Goal: Book appointment/travel/reservation

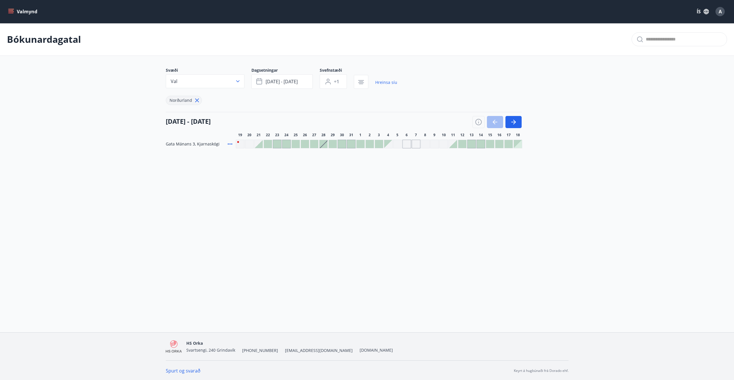
click at [360, 143] on div at bounding box center [360, 144] width 8 height 8
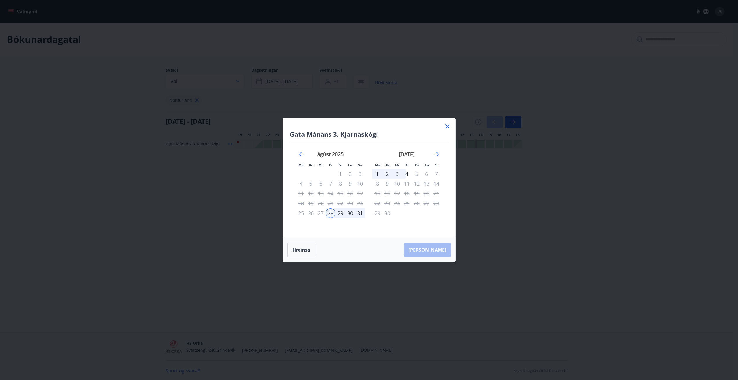
click at [449, 124] on icon at bounding box center [447, 126] width 7 height 7
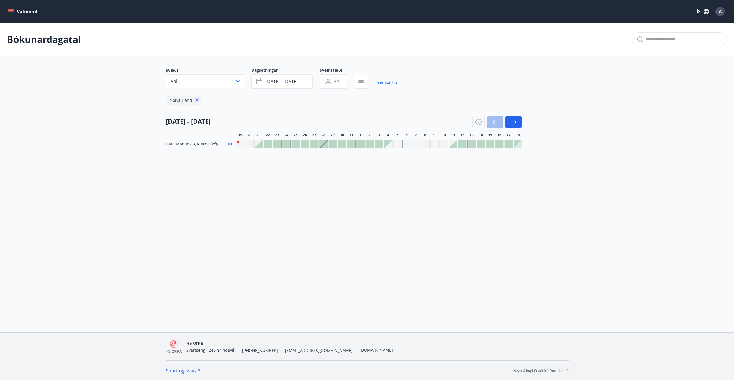
click at [315, 178] on div "Valmynd ÍS A Bókunardagatal Svæði Val Dagsetningar sep 01 - sep 04 Svefnstæði +…" at bounding box center [367, 166] width 734 height 332
drag, startPoint x: 401, startPoint y: 126, endPoint x: 374, endPoint y: 164, distance: 46.8
click at [374, 164] on div "Bókunardagatal Svæði Val Dagsetningar sep 01 - sep 04 Svefnstæði +1 Hreinsa síu…" at bounding box center [367, 97] width 734 height 148
drag, startPoint x: 374, startPoint y: 164, endPoint x: 431, endPoint y: 123, distance: 70.0
click at [431, 123] on div "[DATE] - [DATE]" at bounding box center [344, 120] width 356 height 16
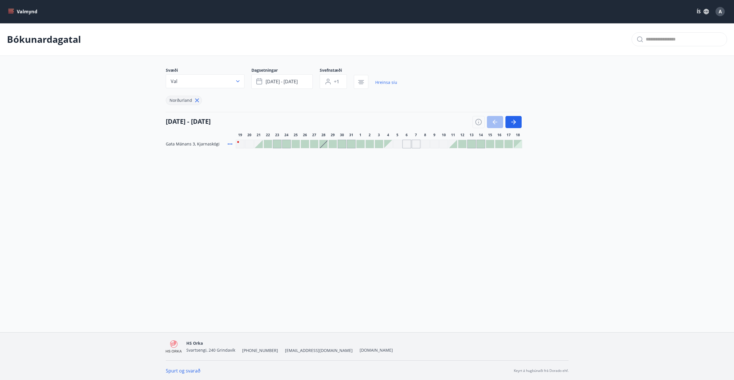
click at [419, 121] on div "[DATE] - [DATE]" at bounding box center [344, 120] width 356 height 16
click at [181, 198] on div "Valmynd ÍS A Bókunardagatal Svæði Val Dagsetningar sep 01 - sep 04 Svefnstæði +…" at bounding box center [367, 166] width 734 height 332
click at [348, 209] on div "Valmynd ÍS A Bókunardagatal Svæði Val Dagsetningar [DATE] - [DATE] Svefnstæði +…" at bounding box center [367, 166] width 734 height 332
click at [279, 270] on div "Valmynd ÍS A Bókunardagatal Svæði Val Dagsetningar [DATE] - [DATE] Svefnstæði +…" at bounding box center [367, 166] width 734 height 332
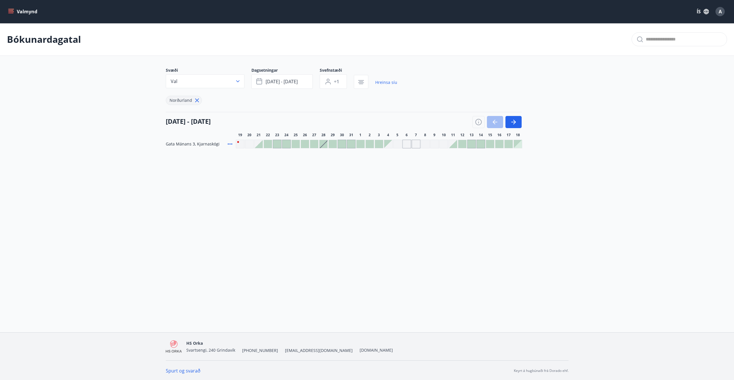
drag, startPoint x: 335, startPoint y: 214, endPoint x: 361, endPoint y: 155, distance: 64.6
click at [335, 214] on div "Valmynd ÍS A Bókunardagatal Svæði Val Dagsetningar [DATE] - [DATE] Svefnstæði +…" at bounding box center [367, 166] width 734 height 332
click at [332, 198] on div "Valmynd ÍS A Bókunardagatal Svæði Val Dagsetningar sep 01 - sep 04 Svefnstæði +…" at bounding box center [367, 166] width 734 height 332
click at [330, 200] on div "Valmynd ÍS A Bókunardagatal Svæði Val Dagsetningar sep 01 - sep 04 Svefnstæði +…" at bounding box center [367, 166] width 734 height 332
click at [326, 143] on div at bounding box center [323, 144] width 8 height 8
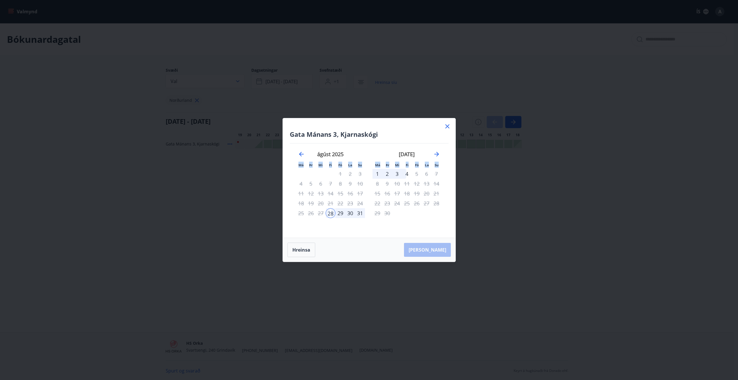
drag, startPoint x: 379, startPoint y: 121, endPoint x: 390, endPoint y: 180, distance: 59.5
click at [390, 180] on div "Gata Mánans 3, Kjarnaskógi Má Þr Mi Fi Fö La Su Má Þr Mi Fi Fö La Su júlí 2025 …" at bounding box center [369, 177] width 173 height 119
click at [448, 126] on icon at bounding box center [447, 126] width 7 height 7
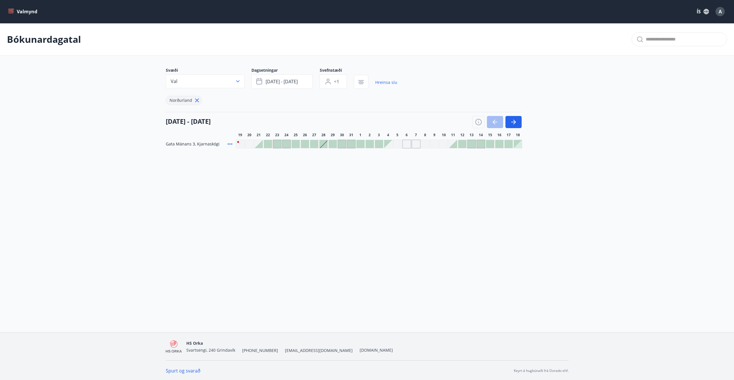
click at [160, 213] on div "Valmynd ÍS A Bókunardagatal Svæði Val Dagsetningar [DATE] - [DATE] Svefnstæði +…" at bounding box center [367, 166] width 734 height 332
drag, startPoint x: 0, startPoint y: 0, endPoint x: 160, endPoint y: 213, distance: 266.2
click at [160, 213] on div "Valmynd ÍS A Bókunardagatal Svæði Val Dagsetningar [DATE] - [DATE] Svefnstæði +…" at bounding box center [367, 166] width 734 height 332
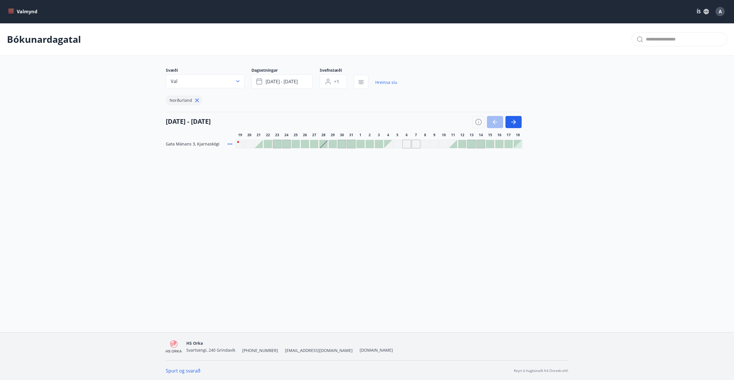
drag, startPoint x: 160, startPoint y: 213, endPoint x: 268, endPoint y: 210, distance: 108.2
click at [268, 210] on div "Valmynd ÍS A Bókunardagatal Svæði Val Dagsetningar [DATE] - [DATE] Svefnstæði +…" at bounding box center [367, 166] width 734 height 332
click at [407, 144] on div "Gráir dagar eru ekki bókanlegir" at bounding box center [406, 144] width 9 height 9
click at [252, 222] on div "Valmynd ÍS A Bókunardagatal Svæði Val Dagsetningar sep 01 - sep 04 Svefnstæði +…" at bounding box center [367, 166] width 734 height 332
click at [84, 227] on div "Valmynd ÍS A Bókunardagatal Svæði Val Dagsetningar sep 01 - sep 04 Svefnstæði +…" at bounding box center [367, 166] width 734 height 332
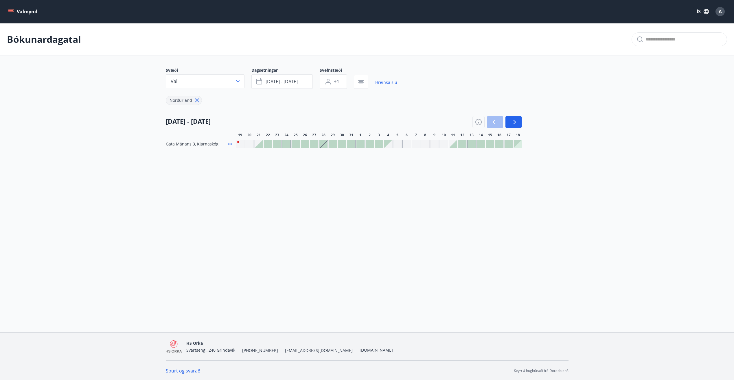
click at [277, 235] on div "Valmynd ÍS A Bókunardagatal Svæði Val Dagsetningar [DATE] - [DATE] Svefnstæði +…" at bounding box center [367, 166] width 734 height 332
click at [285, 235] on div "Valmynd ÍS A Bókunardagatal Svæði Val Dagsetningar sep 01 - sep 04 Svefnstæði +…" at bounding box center [367, 166] width 734 height 332
click at [221, 192] on div "Valmynd ÍS A Bókunardagatal Svæði Val Dagsetningar sep 01 - sep 04 Svefnstæði +…" at bounding box center [367, 166] width 734 height 332
